Goal: Navigation & Orientation: Find specific page/section

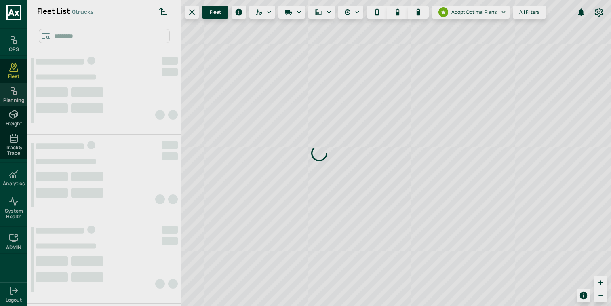
click at [17, 98] on span "Planning" at bounding box center [13, 100] width 21 height 6
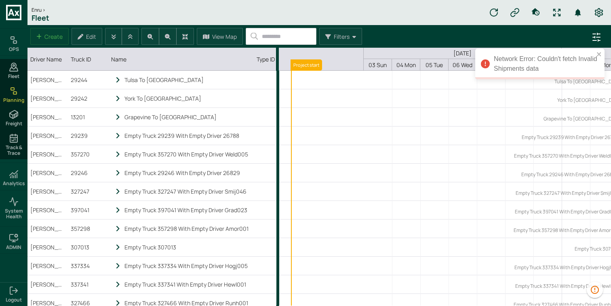
scroll to position [0, 94]
